Goal: Navigation & Orientation: Find specific page/section

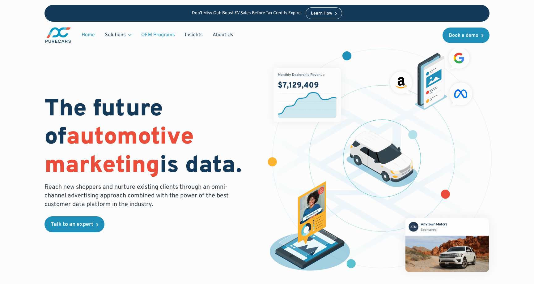
click at [166, 36] on link "OEM Programs" at bounding box center [158, 35] width 44 height 12
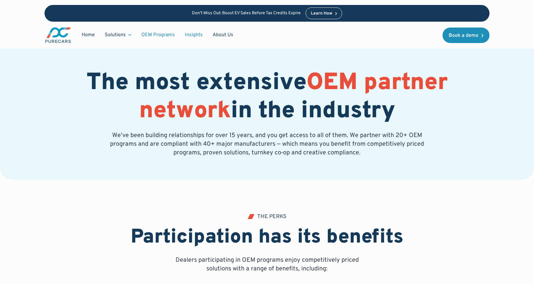
click at [194, 35] on link "Insights" at bounding box center [194, 35] width 28 height 12
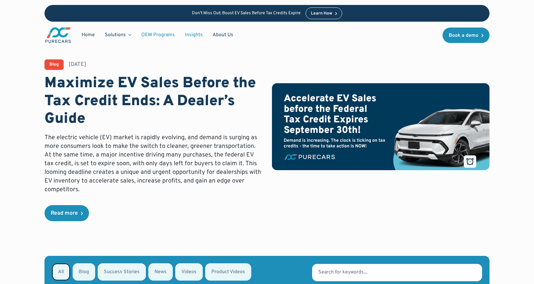
click at [152, 32] on link "OEM Programs" at bounding box center [158, 35] width 44 height 12
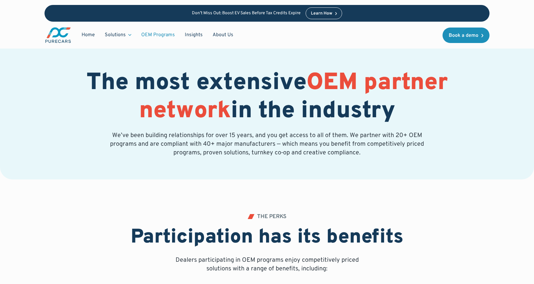
click at [153, 35] on link "OEM Programs" at bounding box center [158, 35] width 44 height 12
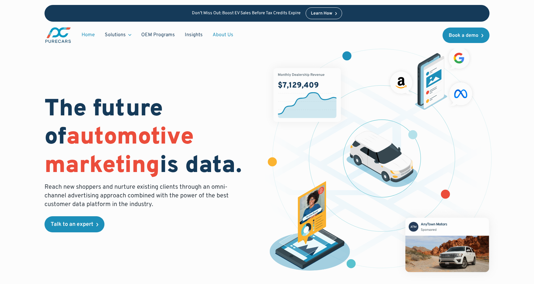
click at [221, 36] on link "About Us" at bounding box center [223, 35] width 31 height 12
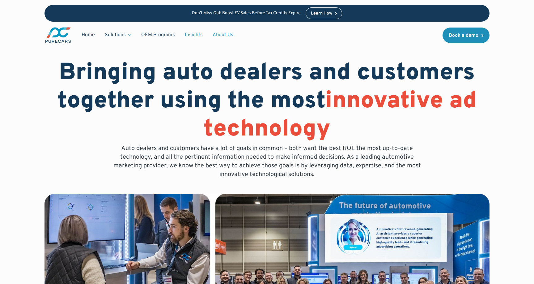
click at [186, 35] on link "Insights" at bounding box center [194, 35] width 28 height 12
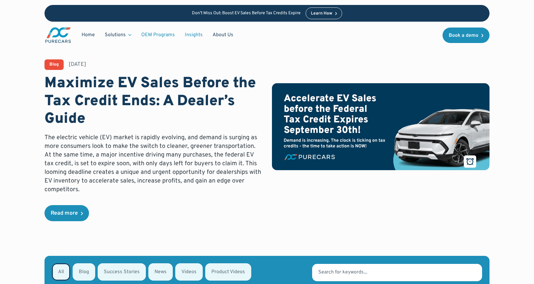
click at [160, 35] on link "OEM Programs" at bounding box center [158, 35] width 44 height 12
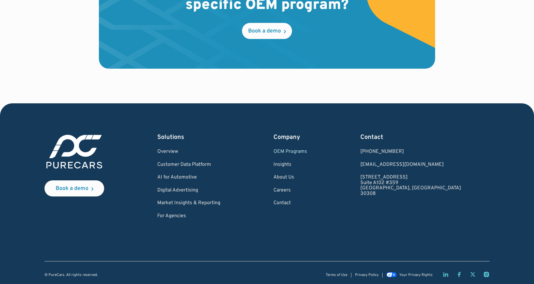
scroll to position [1033, 0]
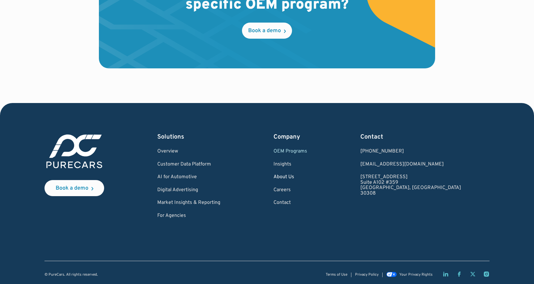
click at [303, 177] on link "About Us" at bounding box center [290, 177] width 34 height 6
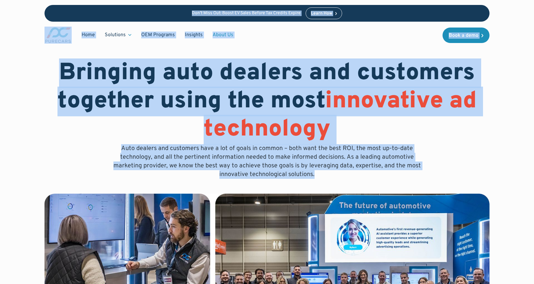
drag, startPoint x: 316, startPoint y: 175, endPoint x: 26, endPoint y: 5, distance: 335.7
click at [26, 5] on div "Don’t Miss Out: Boost EV Sales Before Tax Credits Expire Learn How Home Solutio…" at bounding box center [267, 24] width 534 height 48
drag, startPoint x: 53, startPoint y: 2, endPoint x: 332, endPoint y: 175, distance: 329.0
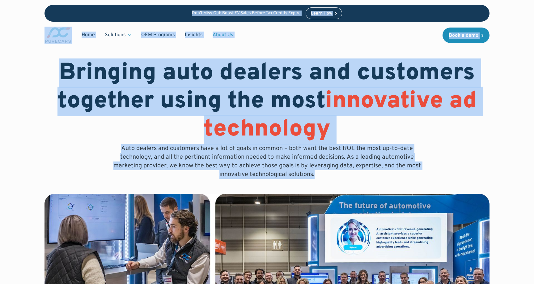
click at [332, 175] on p "Auto dealers and customers have a lot of goals in common – both want the best R…" at bounding box center [267, 161] width 316 height 35
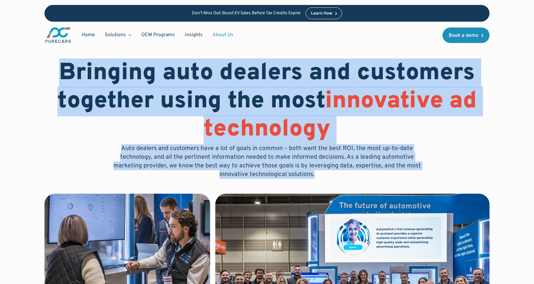
drag, startPoint x: 332, startPoint y: 175, endPoint x: 50, endPoint y: -4, distance: 334.1
click at [50, 0] on html "Don’t Miss Out: Boost EV Sales Before Tax Credits Expire Learn How Home Solutio…" at bounding box center [267, 142] width 534 height 284
click at [33, 73] on div "Bringing auto dealers and customers together using the most innovative ad techn…" at bounding box center [267, 262] width 480 height 524
